Goal: Entertainment & Leisure: Consume media (video, audio)

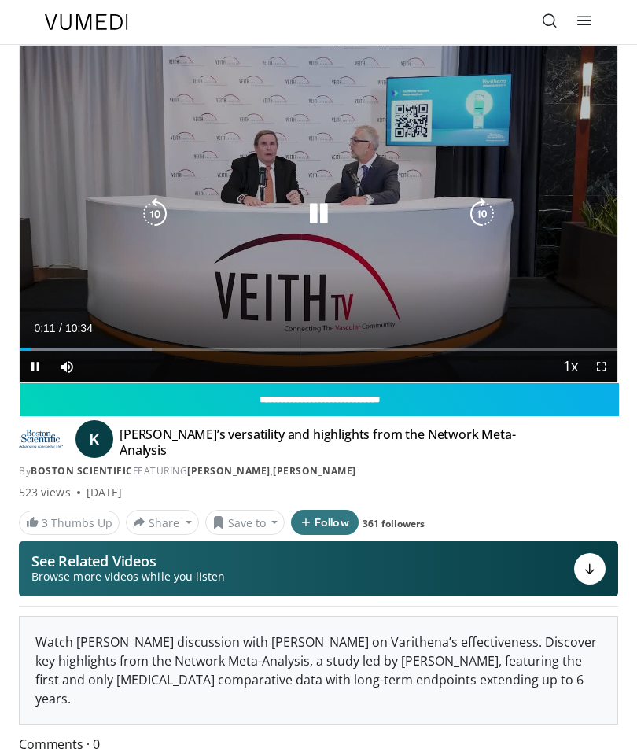
click at [491, 209] on icon "Video Player" at bounding box center [481, 213] width 31 height 31
click at [480, 218] on icon "Video Player" at bounding box center [481, 213] width 31 height 31
click at [480, 209] on icon "Video Player" at bounding box center [481, 213] width 31 height 31
click at [481, 208] on icon "Video Player" at bounding box center [481, 213] width 31 height 31
